Goal: Task Accomplishment & Management: Manage account settings

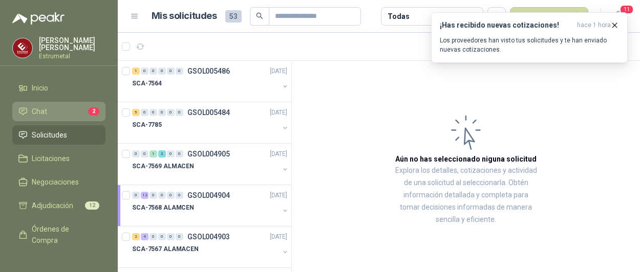
click at [39, 111] on span "Chat" at bounding box center [39, 111] width 15 height 11
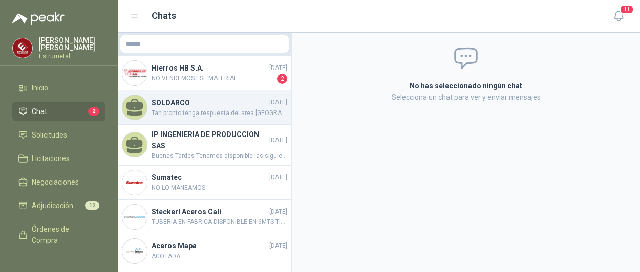
click at [180, 102] on h4 "SOLDARCO" at bounding box center [209, 102] width 116 height 11
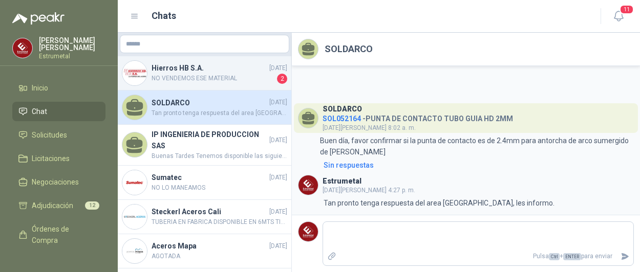
click at [179, 70] on h4 "Hierros HB S.A." at bounding box center [209, 67] width 116 height 11
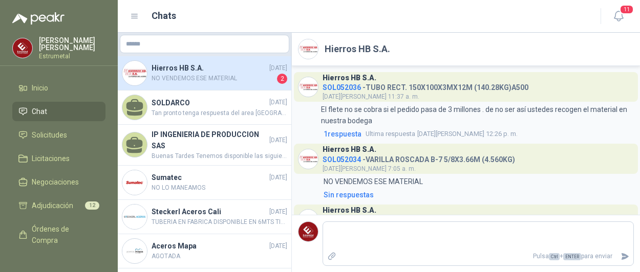
scroll to position [51, 0]
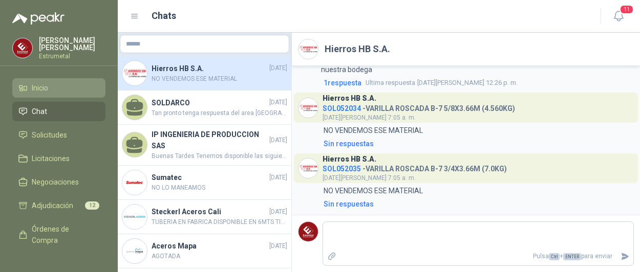
click at [39, 89] on span "Inicio" at bounding box center [40, 87] width 16 height 11
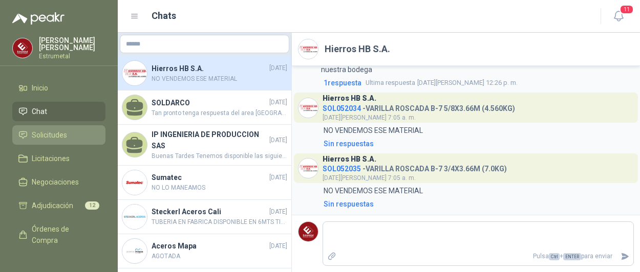
click at [57, 129] on span "Solicitudes" at bounding box center [49, 134] width 35 height 11
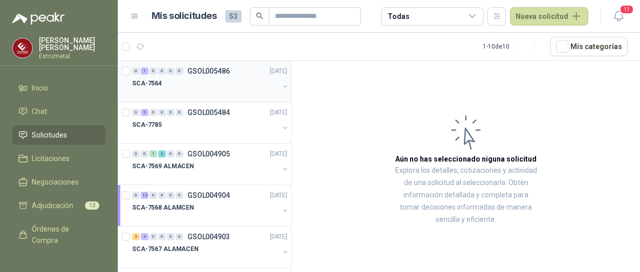
click at [200, 87] on div "SCA-7564" at bounding box center [205, 83] width 147 height 12
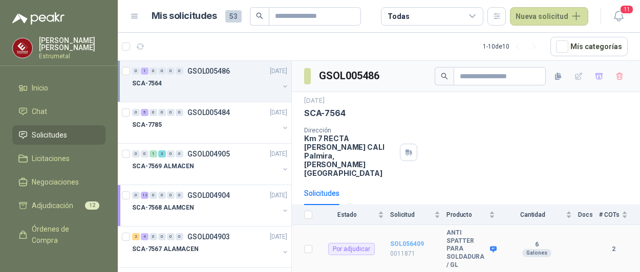
click at [405, 240] on b "SOL056409" at bounding box center [407, 243] width 34 height 7
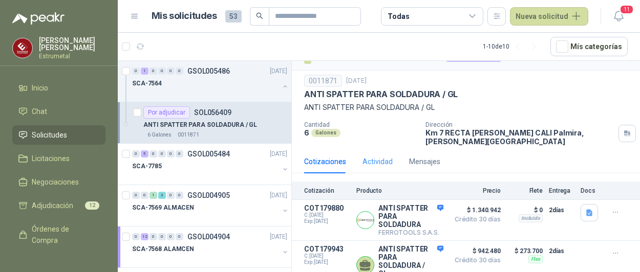
scroll to position [27, 0]
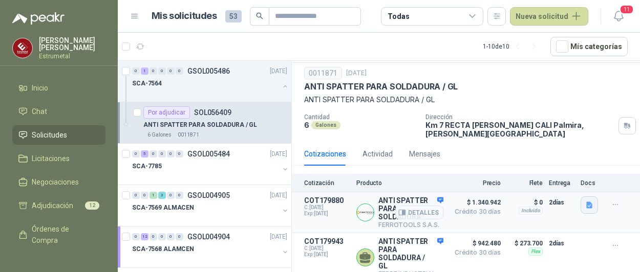
click at [585, 201] on icon "button" at bounding box center [589, 205] width 9 height 9
click at [561, 174] on button "image.png" at bounding box center [560, 174] width 45 height 11
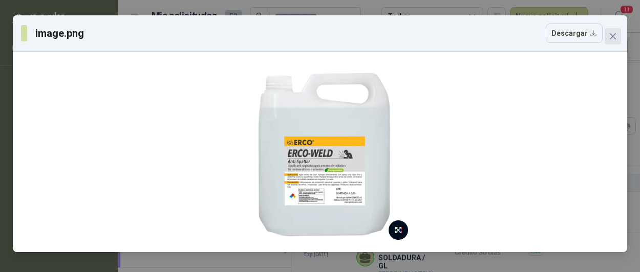
click at [611, 35] on icon "close" at bounding box center [612, 36] width 6 height 6
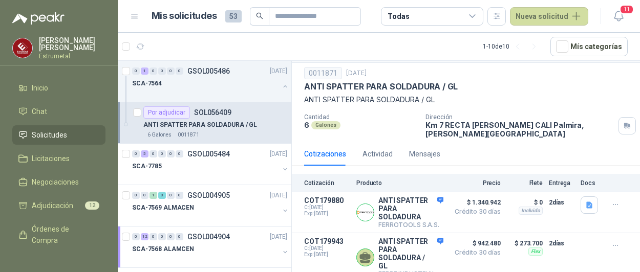
scroll to position [0, 0]
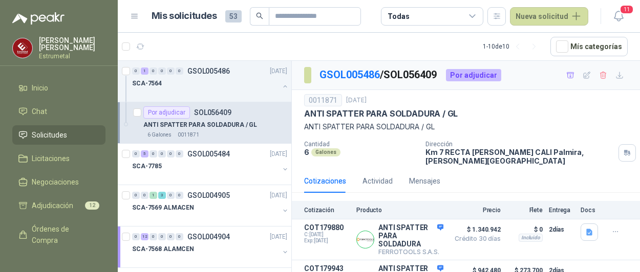
click at [472, 76] on div "Por adjudicar" at bounding box center [473, 75] width 55 height 12
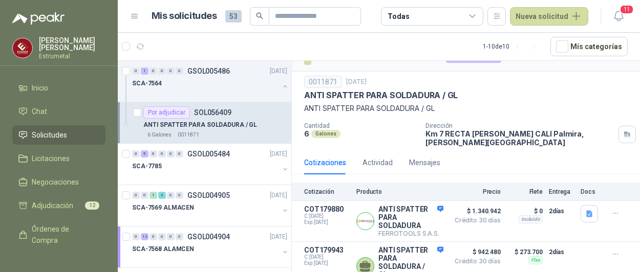
scroll to position [27, 0]
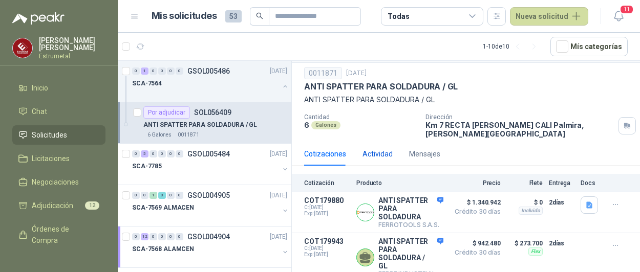
click at [384, 148] on div "Actividad" at bounding box center [377, 153] width 30 height 11
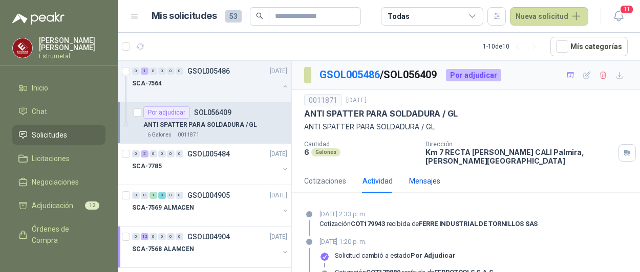
click at [435, 175] on div "Mensajes" at bounding box center [424, 180] width 31 height 11
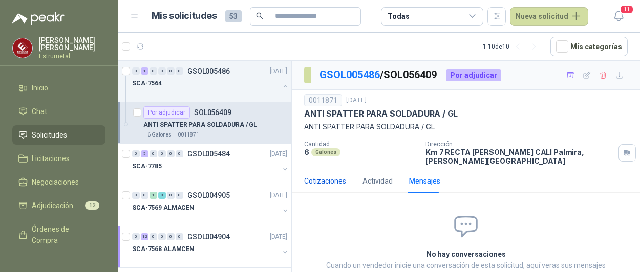
click at [334, 175] on div "Cotizaciones" at bounding box center [325, 180] width 42 height 11
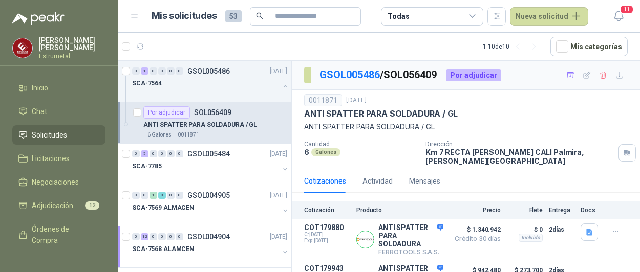
scroll to position [27, 0]
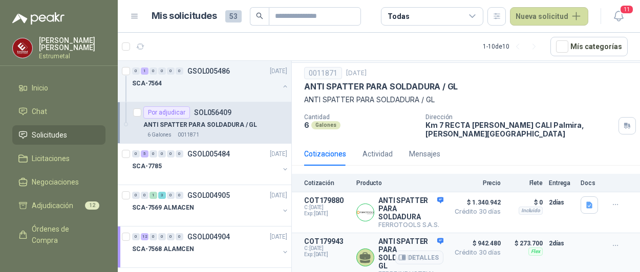
click at [432, 237] on div "Detalles" at bounding box center [419, 257] width 48 height 40
click at [487, 73] on div "0011871 17 sept, 2025" at bounding box center [465, 73] width 323 height 12
click at [178, 109] on div "Por adjudicar" at bounding box center [166, 112] width 47 height 12
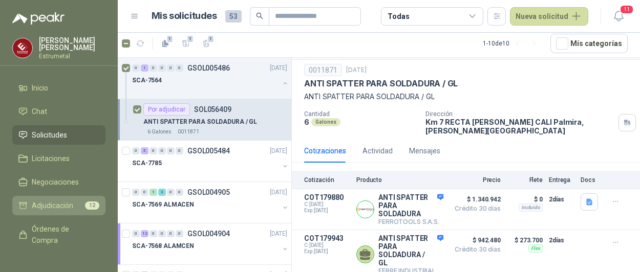
click at [53, 202] on span "Adjudicación" at bounding box center [52, 205] width 41 height 11
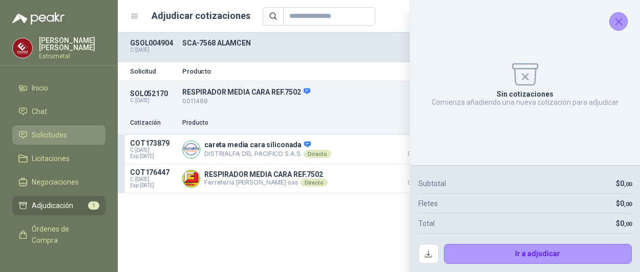
click at [47, 130] on span "Solicitudes" at bounding box center [49, 134] width 35 height 11
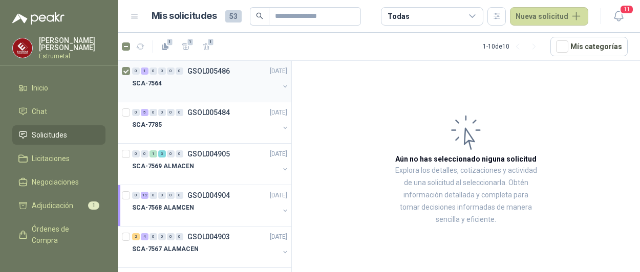
click at [142, 83] on p "SCA-7564" at bounding box center [147, 84] width 30 height 10
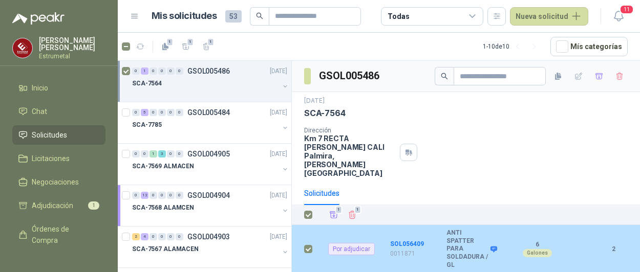
click at [354, 243] on div "Por adjudicar" at bounding box center [351, 249] width 47 height 12
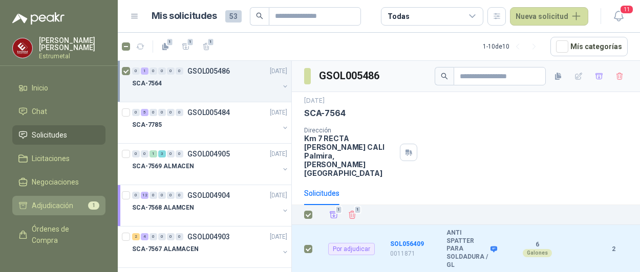
click at [48, 203] on span "Adjudicación" at bounding box center [52, 205] width 41 height 11
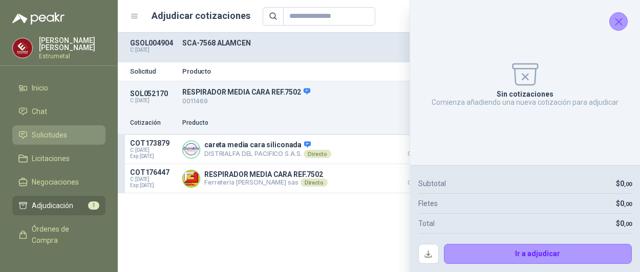
click at [49, 129] on span "Solicitudes" at bounding box center [49, 134] width 35 height 11
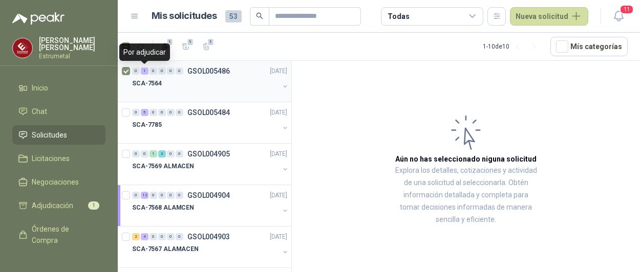
click at [145, 69] on div "1" at bounding box center [145, 71] width 8 height 7
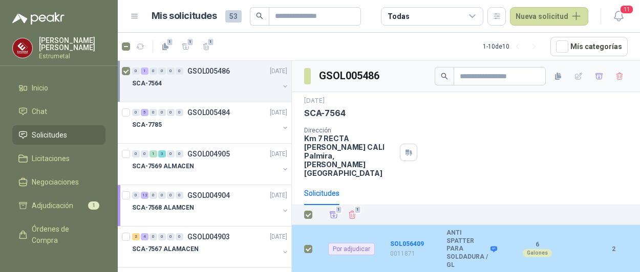
click at [350, 243] on div "Por adjudicar" at bounding box center [351, 249] width 47 height 12
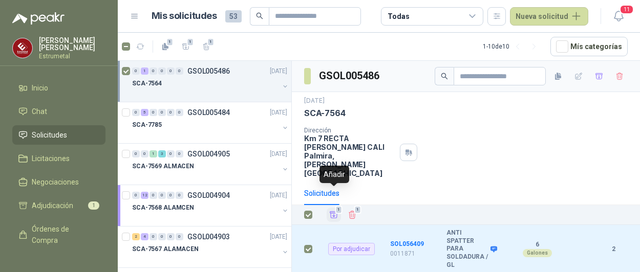
click at [334, 210] on icon "Añadir" at bounding box center [333, 214] width 9 height 9
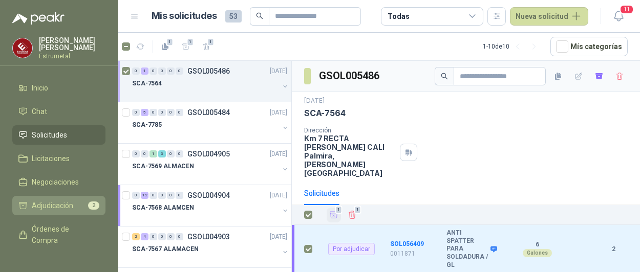
click at [56, 204] on span "Adjudicación" at bounding box center [52, 205] width 41 height 11
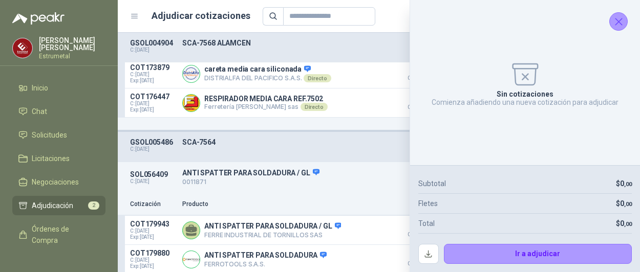
scroll to position [78, 0]
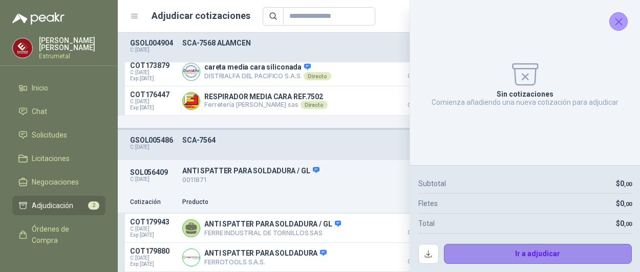
click at [487, 250] on button "Ir a adjudicar" at bounding box center [538, 254] width 188 height 20
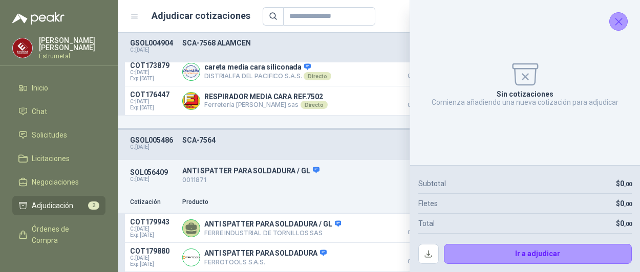
scroll to position [27, 0]
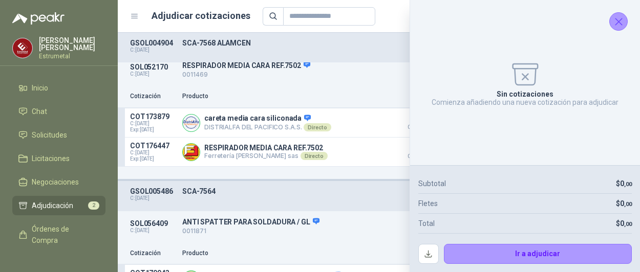
drag, startPoint x: 618, startPoint y: 20, endPoint x: 499, endPoint y: 52, distance: 123.5
click at [617, 20] on icon "Cerrar" at bounding box center [618, 21] width 13 height 13
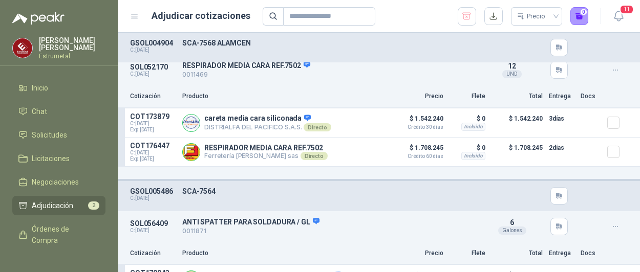
scroll to position [78, 0]
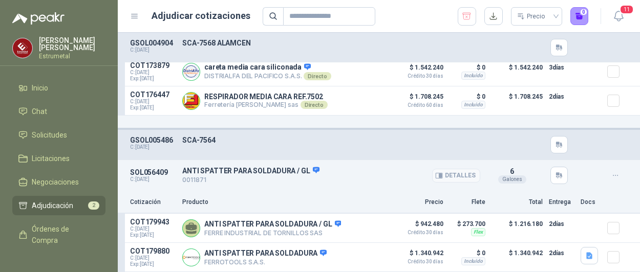
click at [212, 170] on p "ANTI SPATTER PARA SOLDADURA / GL" at bounding box center [331, 170] width 298 height 9
click at [193, 136] on div "GSOL005486 C: 17/09/2025 SCA-7564" at bounding box center [379, 145] width 522 height 30
click at [360, 228] on button "Detalles" at bounding box center [362, 229] width 48 height 14
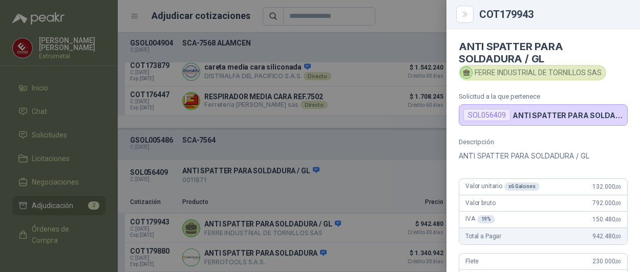
scroll to position [0, 0]
click at [419, 137] on div at bounding box center [320, 136] width 640 height 272
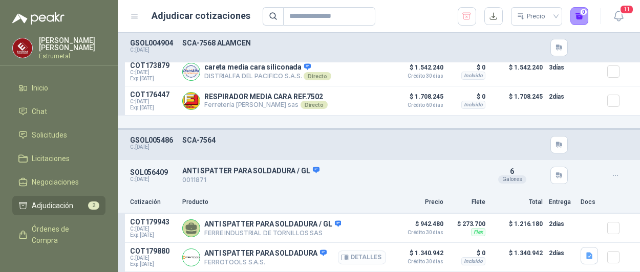
click at [355, 258] on button "Detalles" at bounding box center [362, 258] width 48 height 14
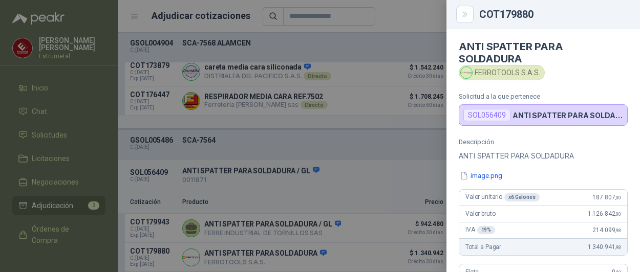
scroll to position [0, 0]
click at [380, 139] on div at bounding box center [320, 136] width 640 height 272
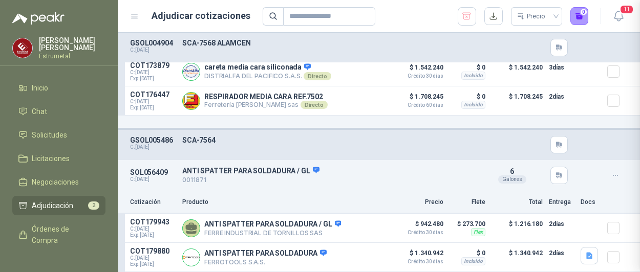
scroll to position [279, 0]
click at [348, 227] on button "Detalles" at bounding box center [362, 229] width 48 height 14
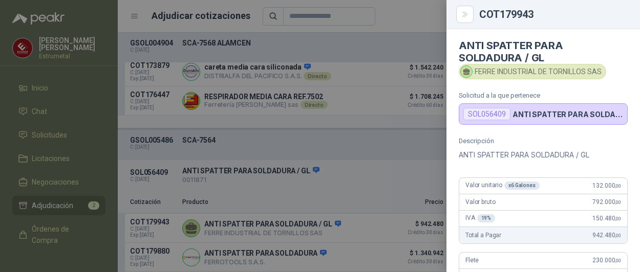
scroll to position [0, 0]
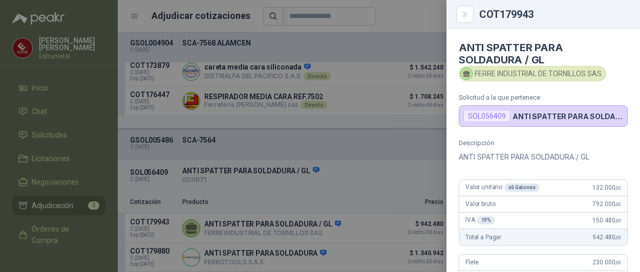
click at [326, 177] on div at bounding box center [320, 136] width 640 height 272
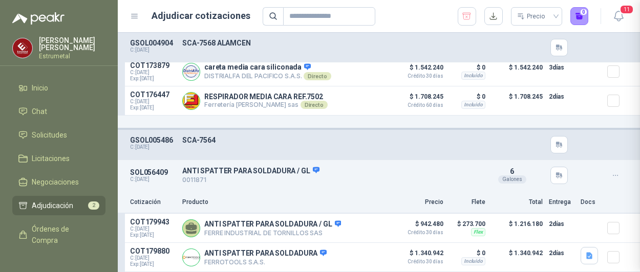
scroll to position [269, 0]
click at [346, 256] on button "Detalles" at bounding box center [362, 258] width 48 height 14
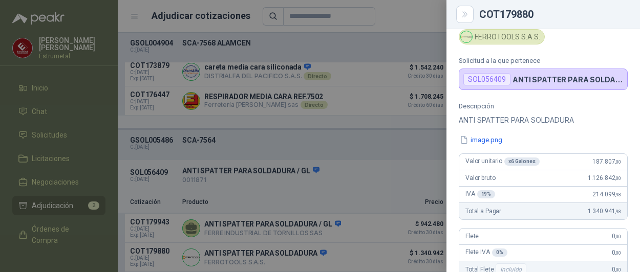
scroll to position [51, 0]
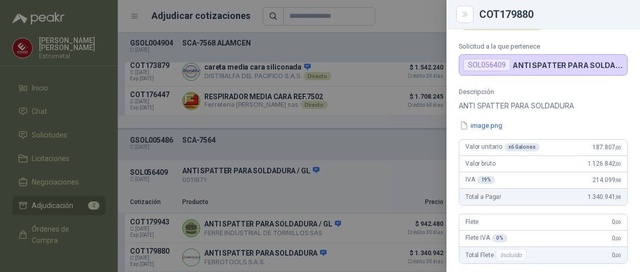
click at [342, 146] on div at bounding box center [320, 136] width 640 height 272
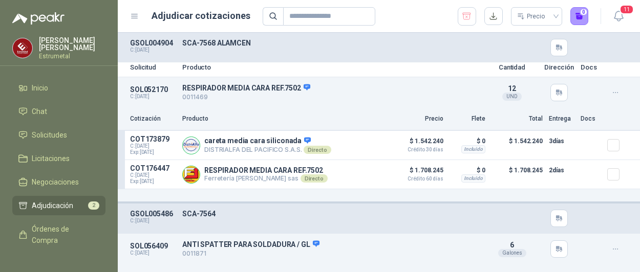
scroll to position [0, 0]
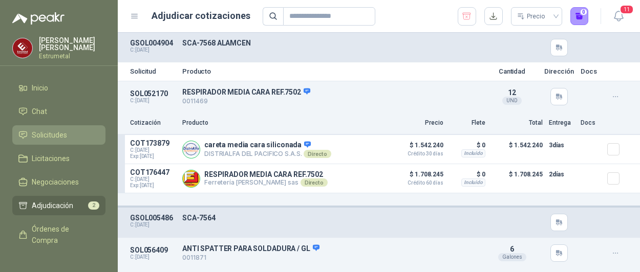
click at [54, 136] on span "Solicitudes" at bounding box center [49, 134] width 35 height 11
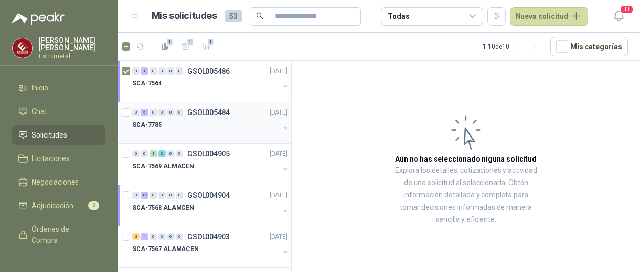
click at [147, 123] on p "SCA-7785" at bounding box center [147, 125] width 30 height 10
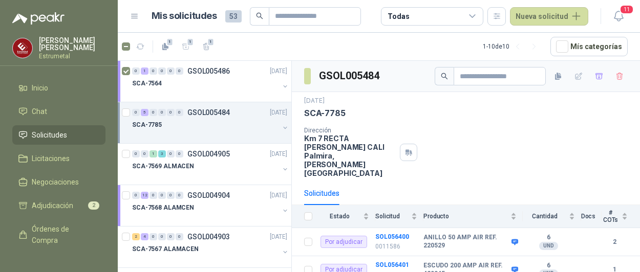
scroll to position [91, 0]
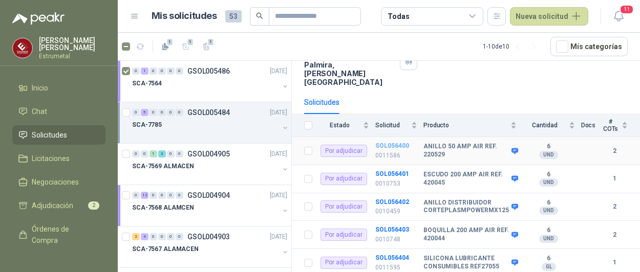
click at [383, 142] on b "SOL056400" at bounding box center [392, 145] width 34 height 7
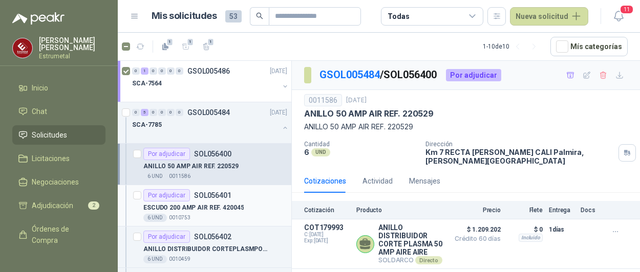
click at [196, 203] on p "ESCUDO 200 AMP AIR REF. 420045" at bounding box center [193, 208] width 100 height 10
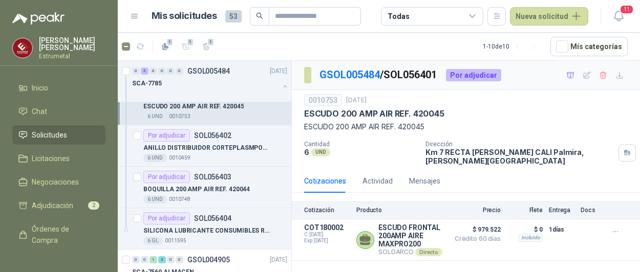
scroll to position [102, 0]
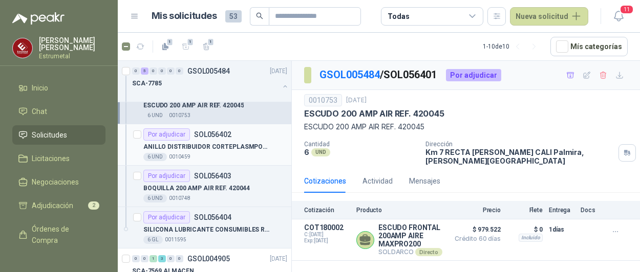
click at [182, 144] on p "ANILLO DISTRIBUIDOR CORTEPLASMPOWERMX125" at bounding box center [206, 147] width 127 height 10
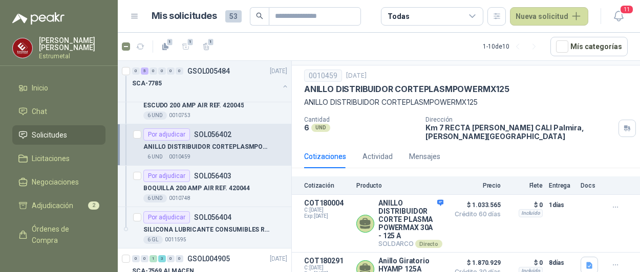
scroll to position [38, 0]
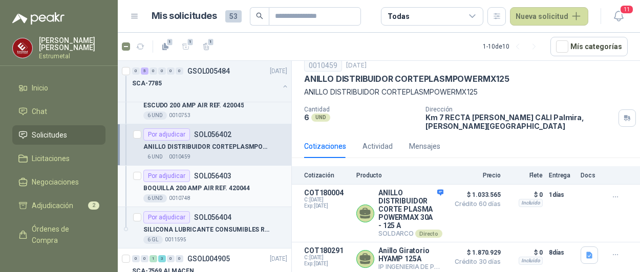
click at [161, 188] on p "BOQUILLA 200 AMP AIR REF. 420044" at bounding box center [196, 189] width 106 height 10
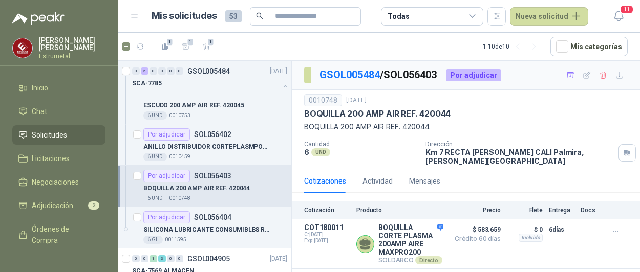
scroll to position [102, 0]
click at [214, 227] on p "SILICONA LUBRICANTE CONSUMIBLES REF27055" at bounding box center [206, 230] width 127 height 10
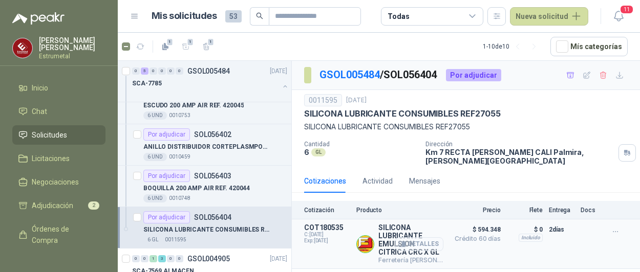
click at [428, 237] on button "Detalles" at bounding box center [419, 244] width 48 height 14
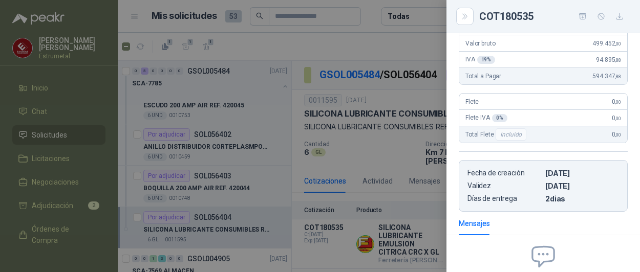
scroll to position [31, 0]
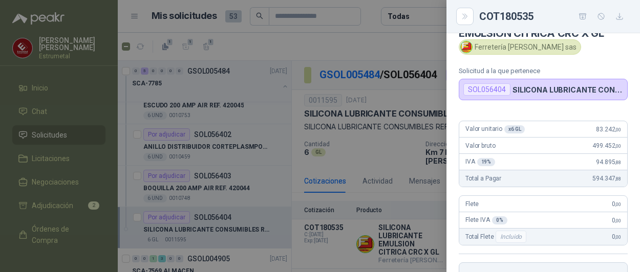
click at [411, 39] on div at bounding box center [320, 136] width 640 height 272
